Goal: Task Accomplishment & Management: Use online tool/utility

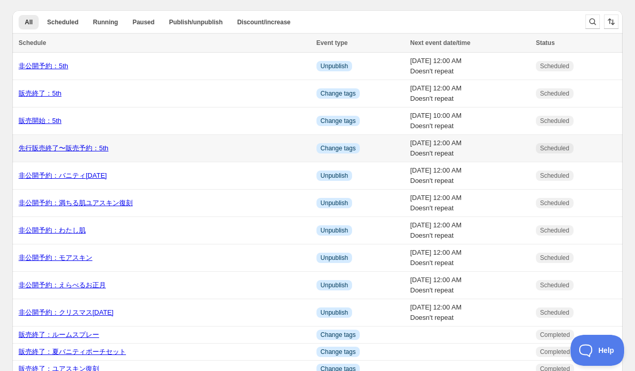
click at [24, 148] on link "先行販売終了〜販売予約：5th" at bounding box center [64, 148] width 90 height 8
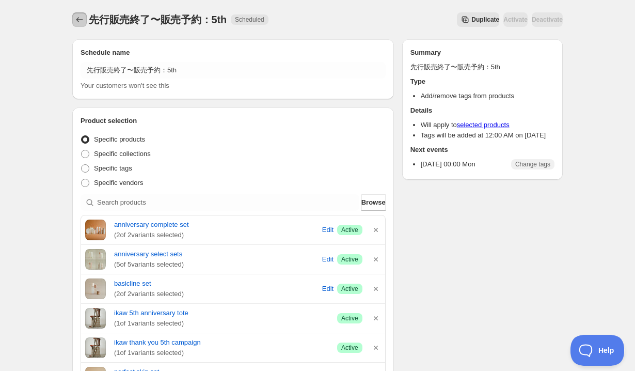
click at [78, 14] on button "Schedules" at bounding box center [79, 19] width 14 height 14
